Goal: Task Accomplishment & Management: Manage account settings

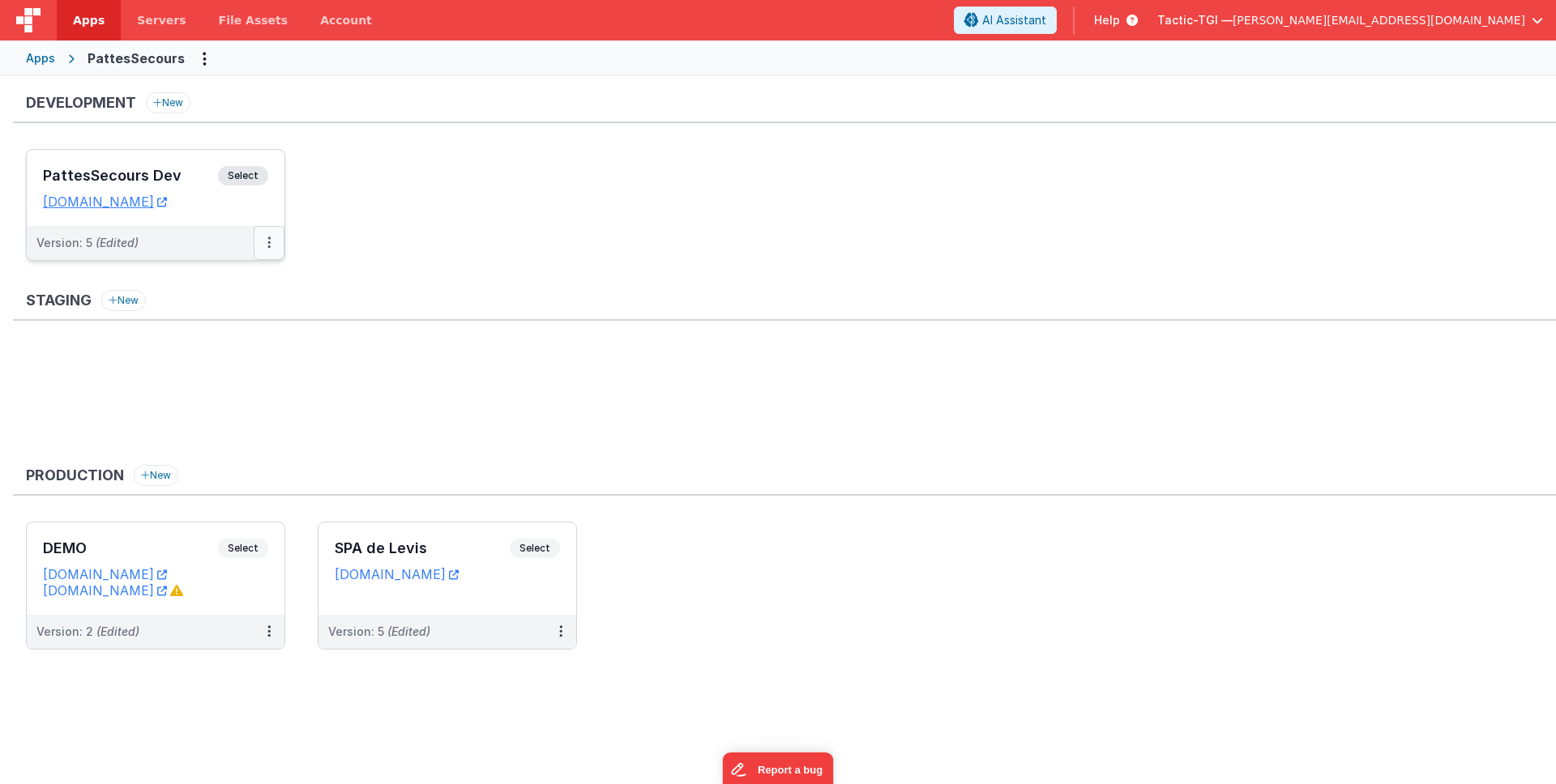
click at [268, 242] on icon at bounding box center [269, 242] width 3 height 1
click at [227, 286] on link "Edit" at bounding box center [213, 279] width 143 height 30
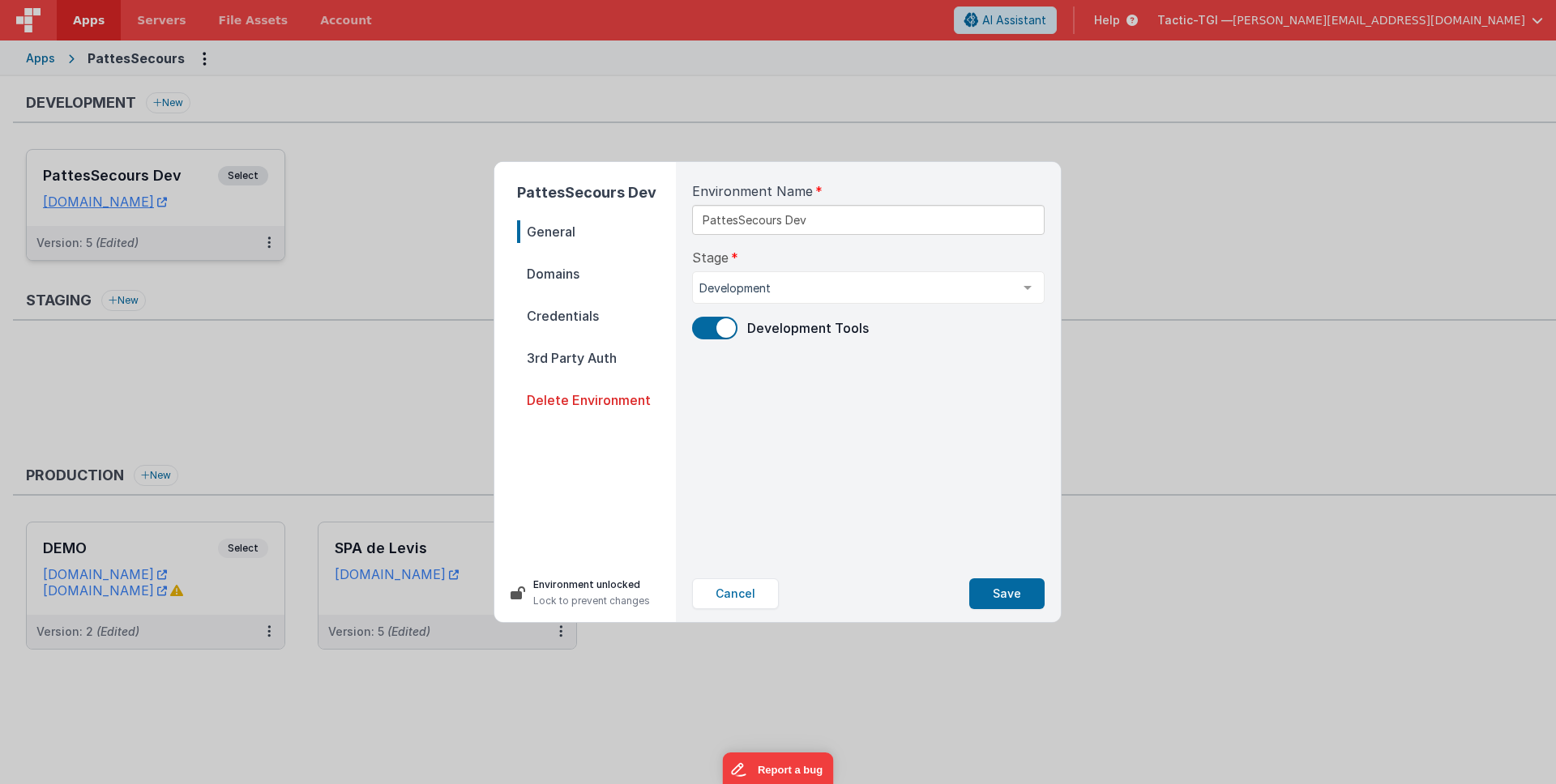
click at [584, 317] on span "Credentials" at bounding box center [596, 316] width 159 height 23
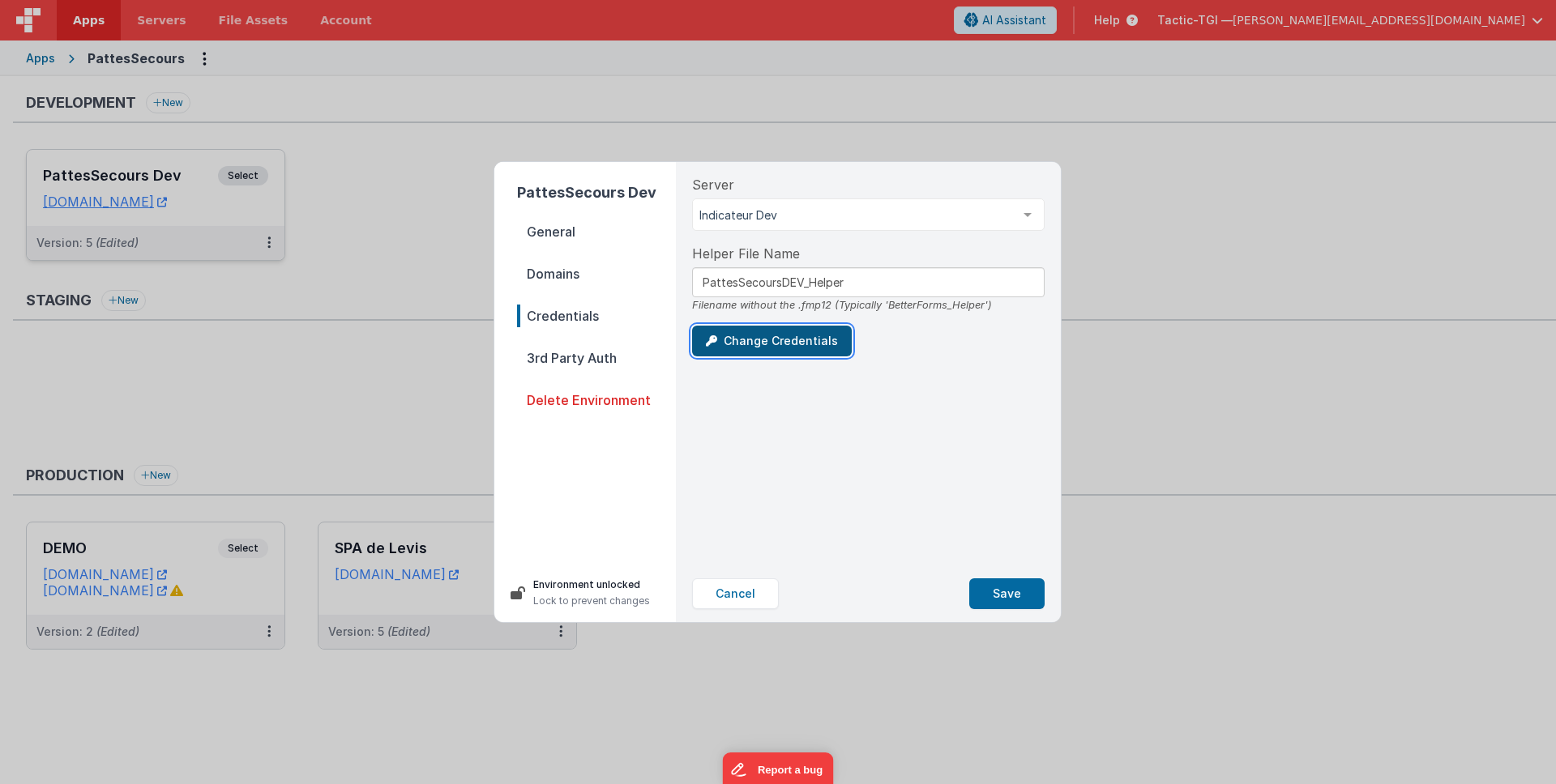
click at [758, 344] on button "Change Credentials" at bounding box center [772, 341] width 160 height 30
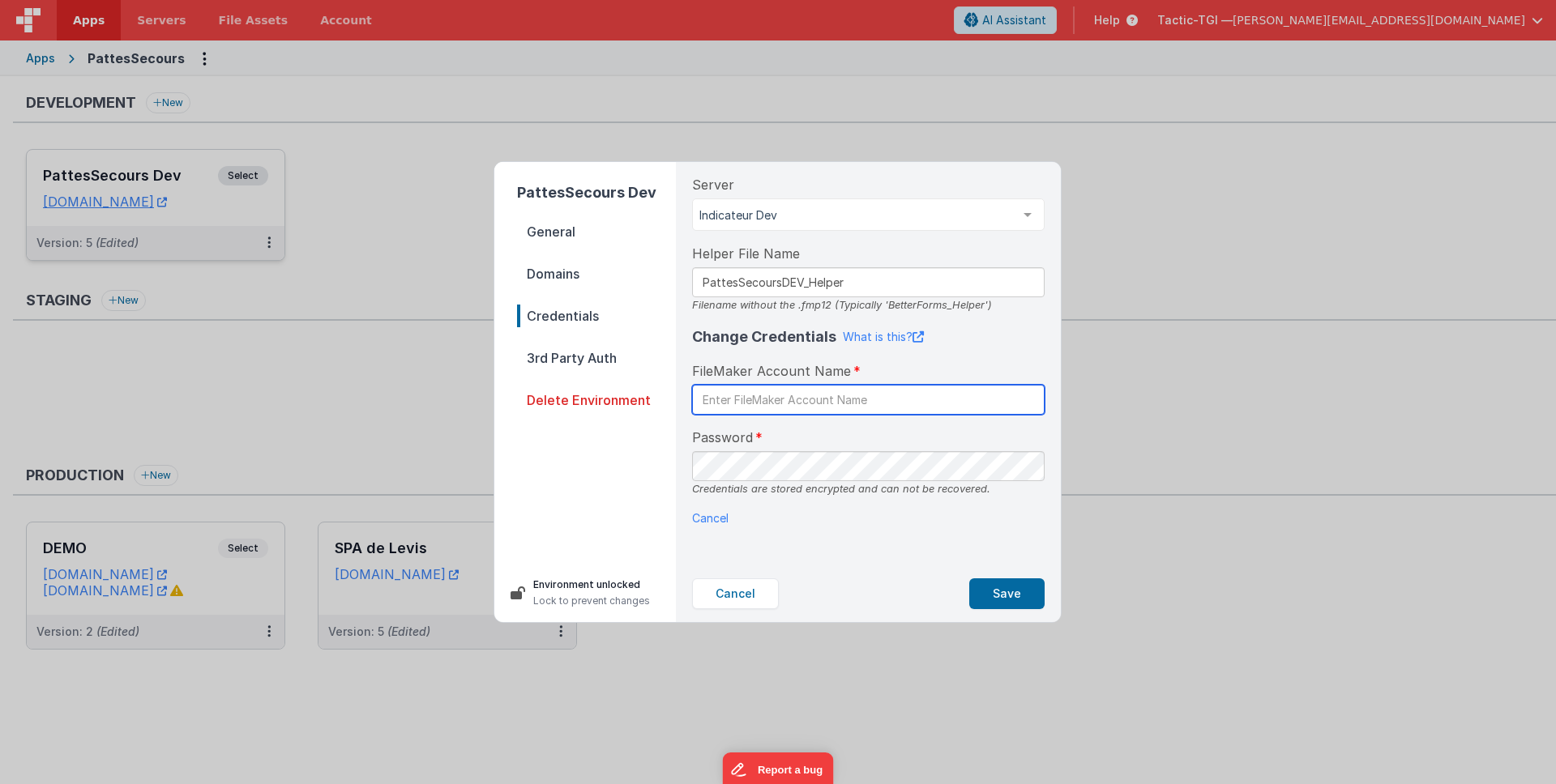
click at [818, 392] on input "text" at bounding box center [868, 399] width 353 height 30
type input "PlateformeWeb"
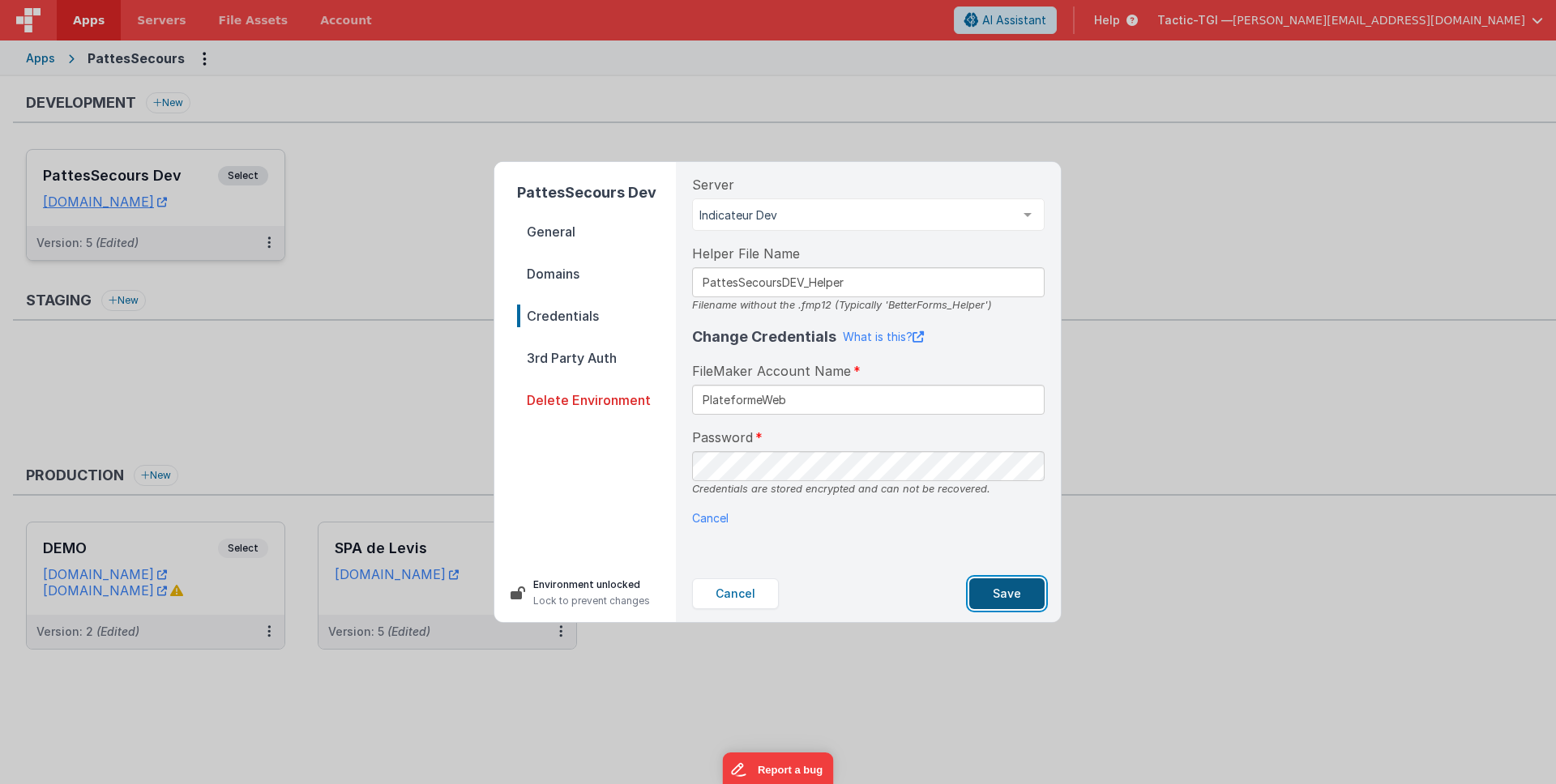
click at [1018, 589] on button "Save" at bounding box center [1006, 593] width 75 height 30
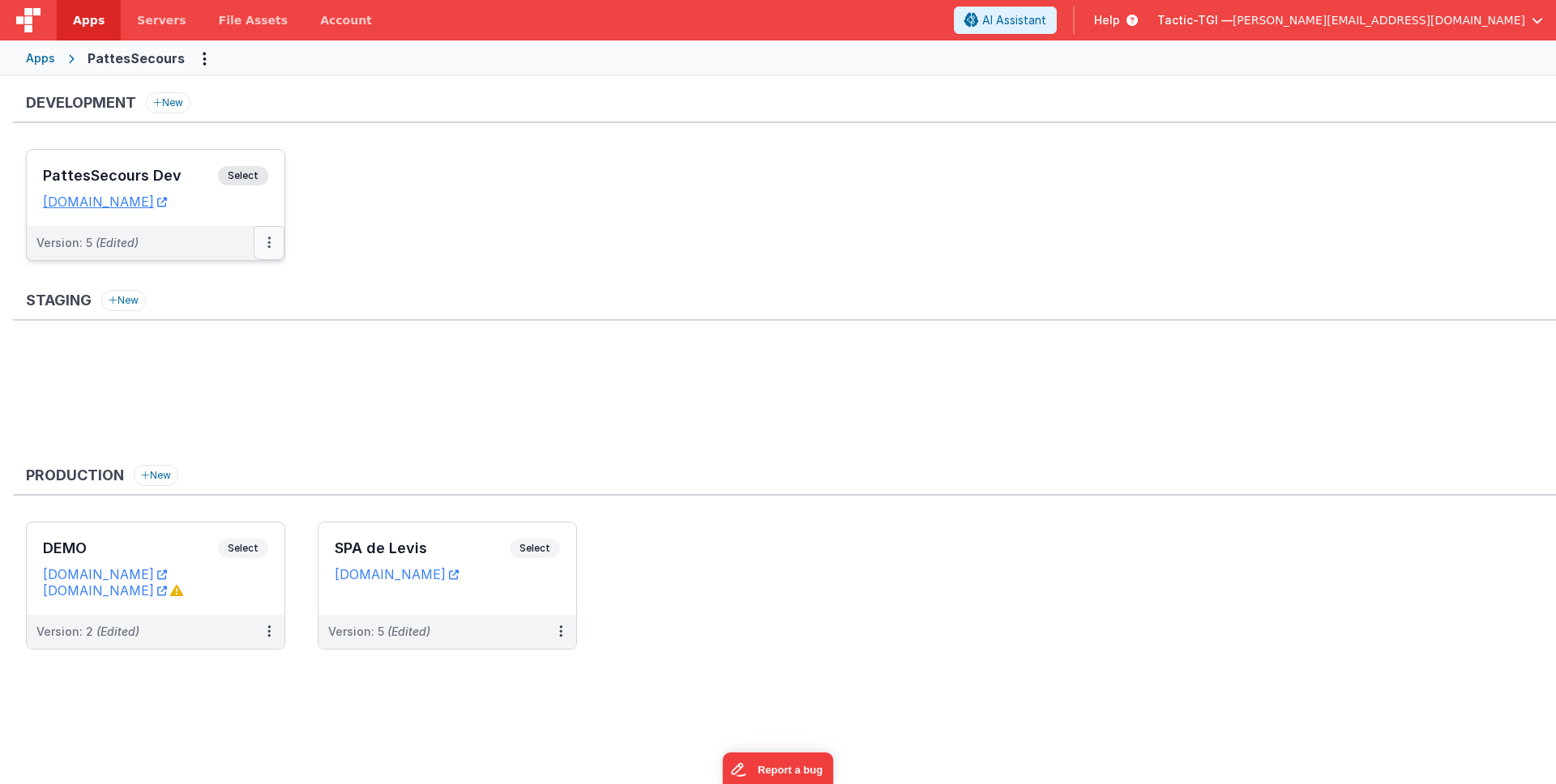
click at [269, 243] on icon at bounding box center [269, 242] width 3 height 1
click at [502, 323] on div at bounding box center [778, 392] width 1556 height 784
click at [268, 243] on icon at bounding box center [269, 242] width 3 height 1
click at [220, 277] on link "Edit" at bounding box center [213, 279] width 143 height 30
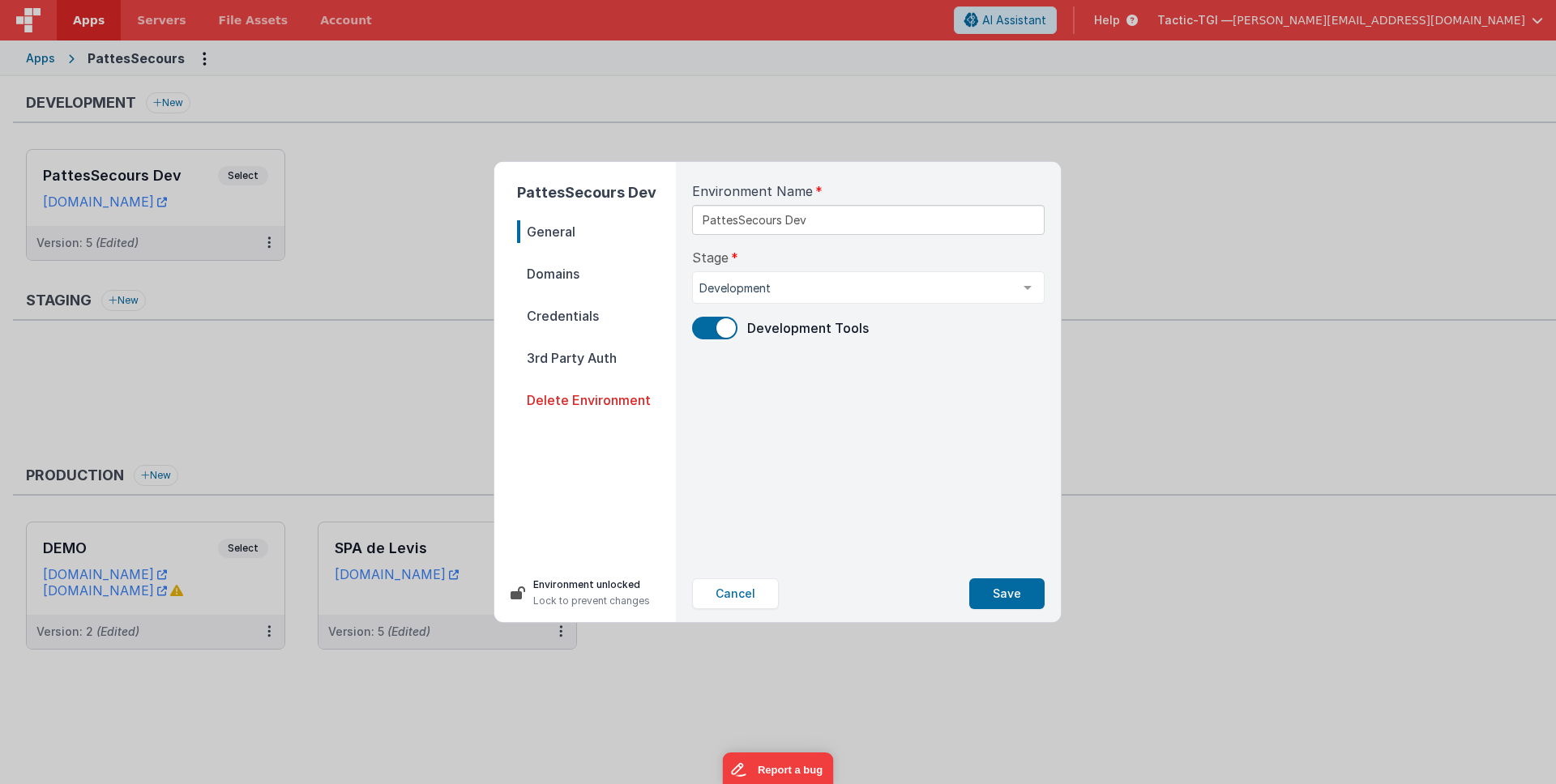
click at [546, 317] on span "Credentials" at bounding box center [596, 316] width 159 height 23
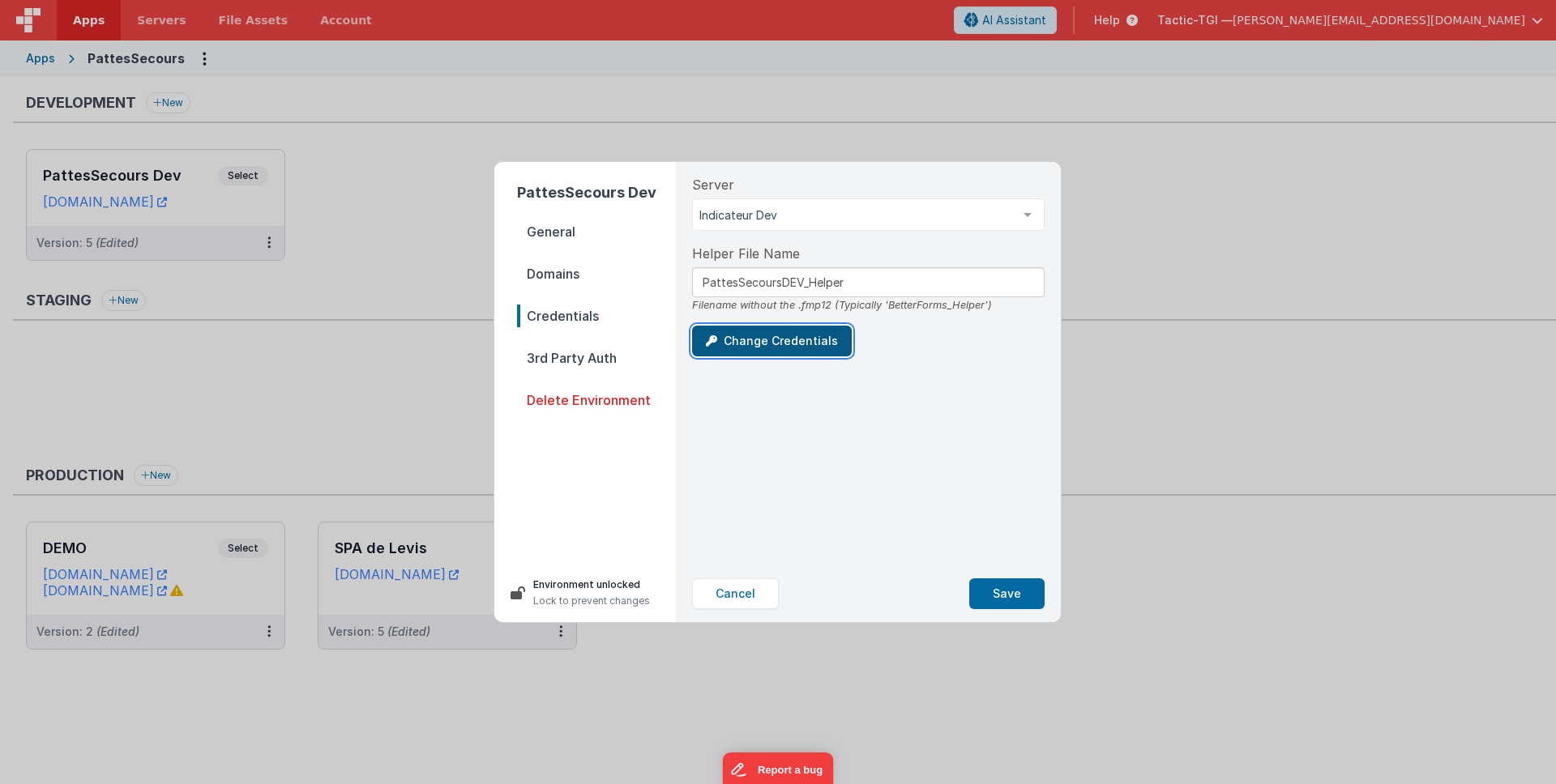
click at [805, 350] on button "Change Credentials" at bounding box center [772, 341] width 160 height 30
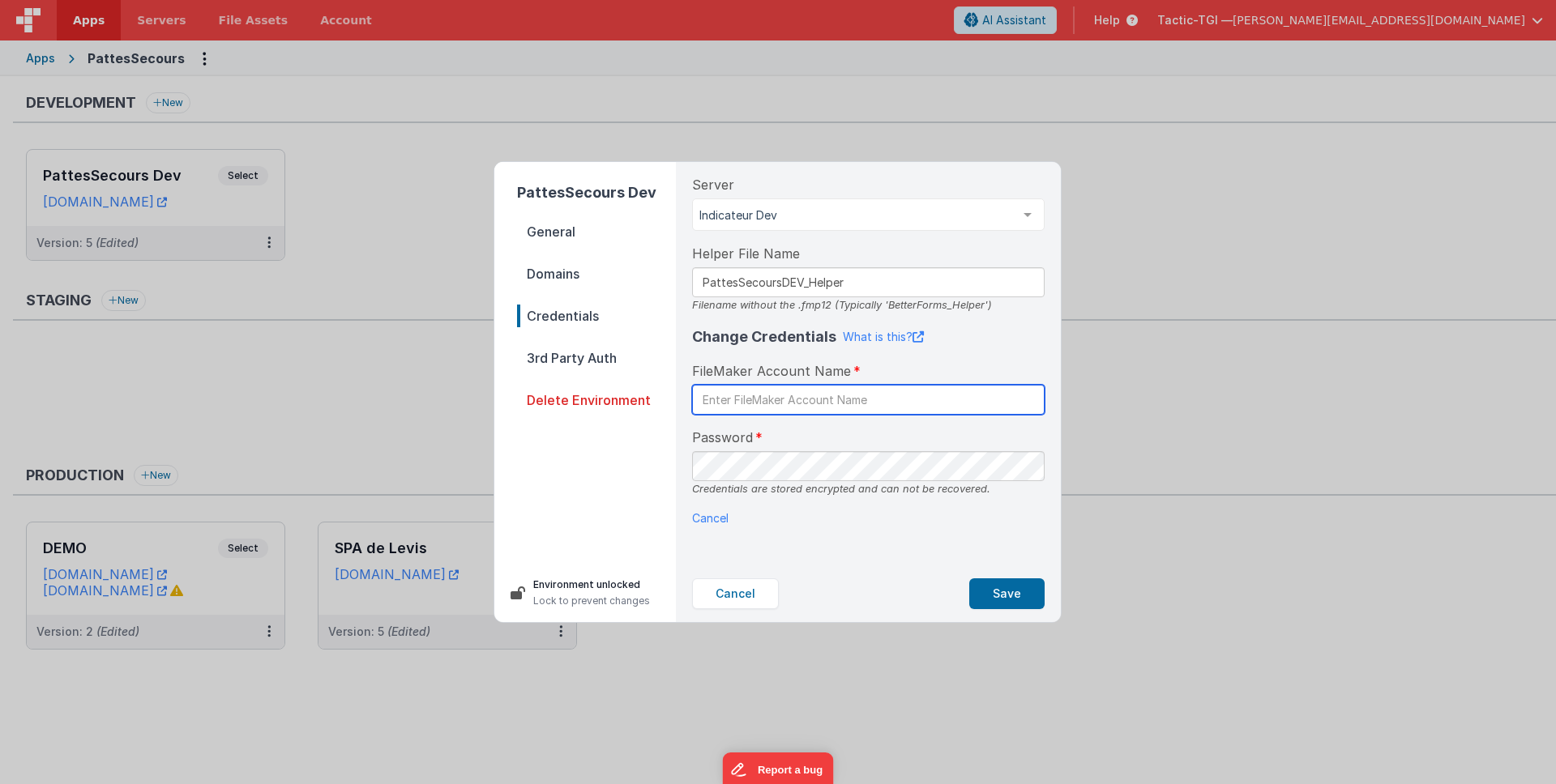
click at [870, 392] on input "text" at bounding box center [868, 399] width 353 height 30
type input "BetterForms"
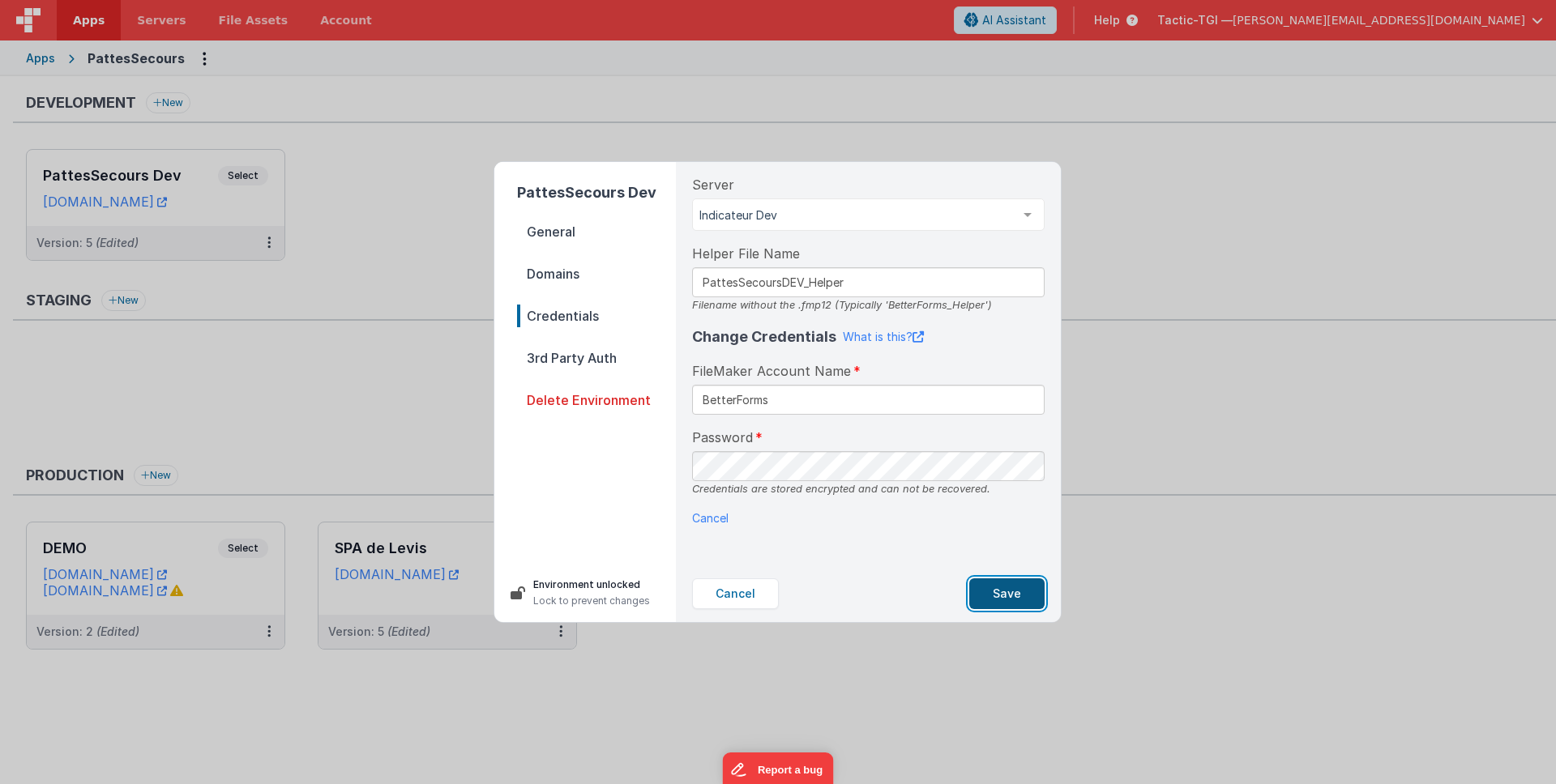
click at [1009, 586] on button "Save" at bounding box center [1006, 593] width 75 height 30
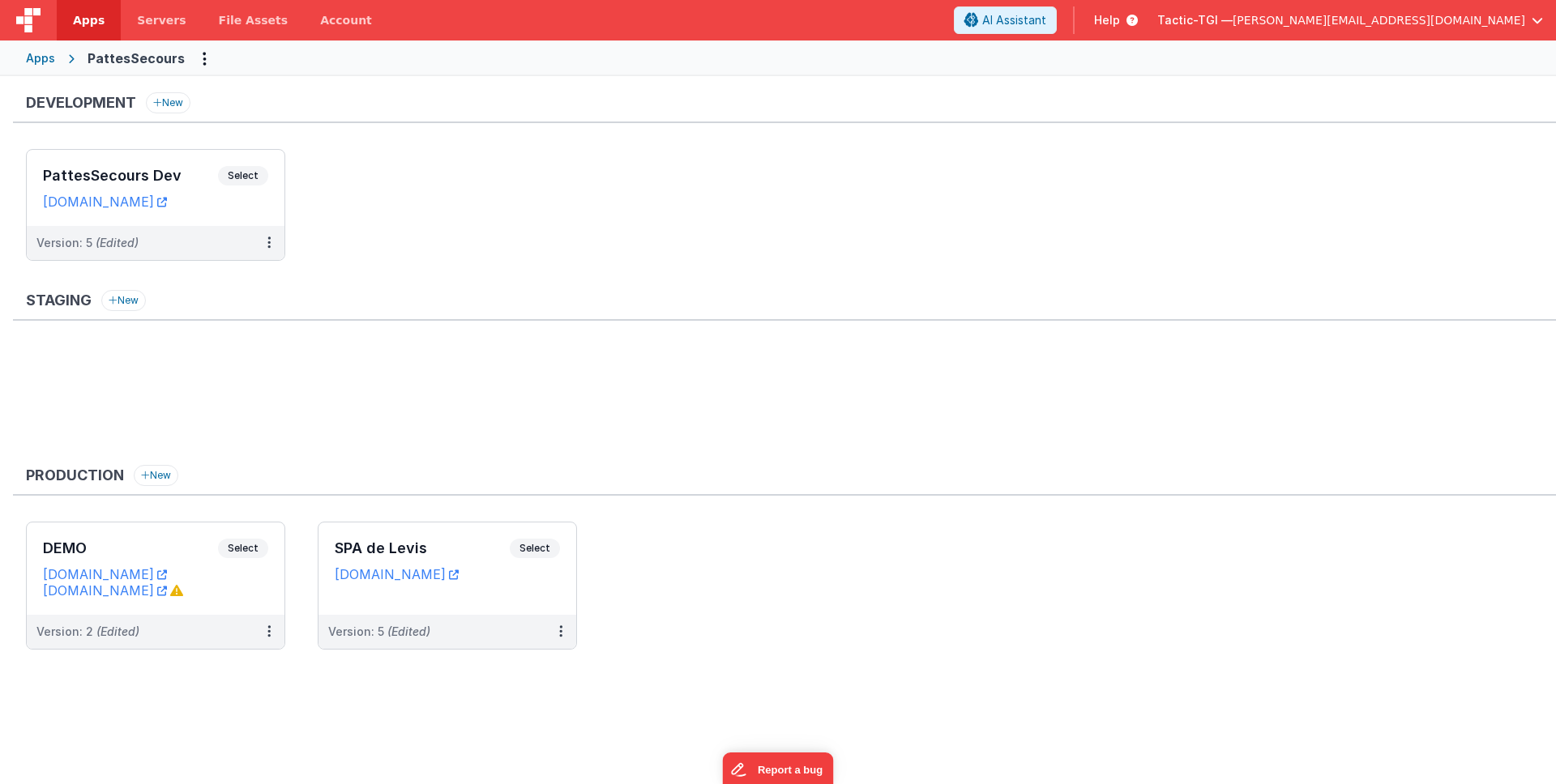
click at [886, 261] on ul "PattesSecours Dev Select URLs [DOMAIN_NAME] Version: 5 (Edited)" at bounding box center [791, 213] width 1530 height 128
click at [167, 199] on link "[DOMAIN_NAME]" at bounding box center [105, 201] width 124 height 16
